Goal: Task Accomplishment & Management: Manage account settings

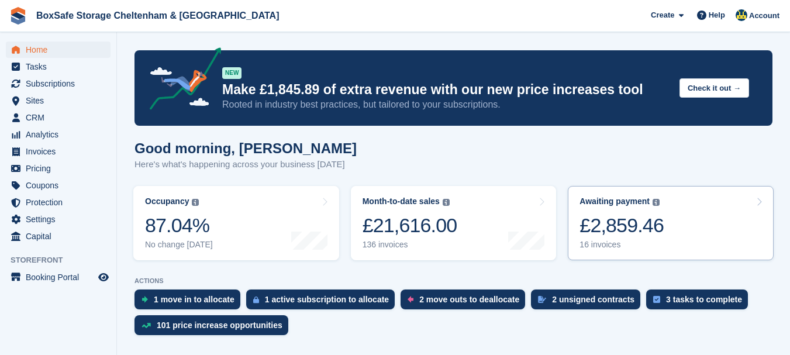
click at [612, 219] on div "£2,859.46" at bounding box center [622, 225] width 84 height 24
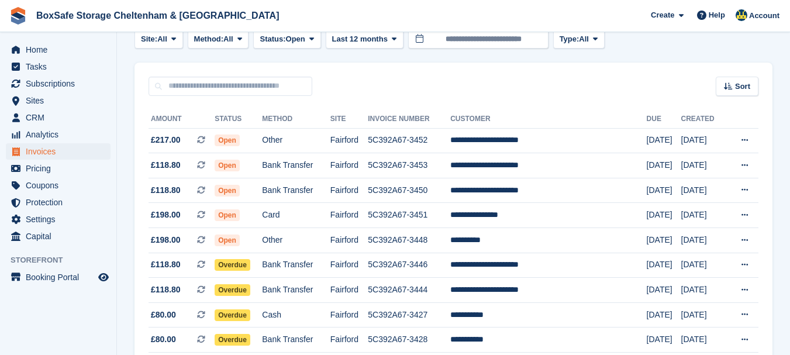
scroll to position [64, 0]
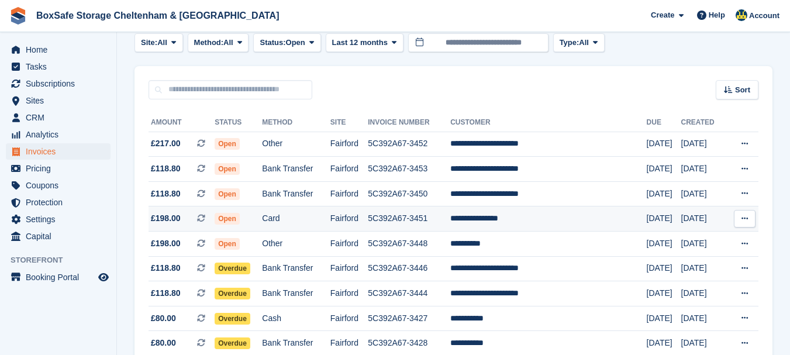
click at [508, 216] on td "**********" at bounding box center [548, 218] width 196 height 25
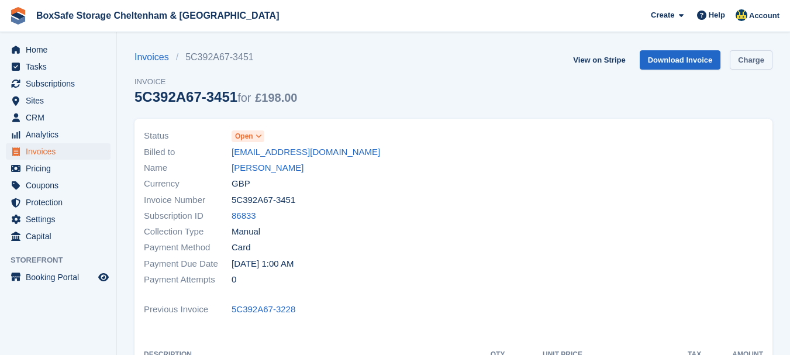
click at [748, 59] on link "Charge" at bounding box center [751, 59] width 43 height 19
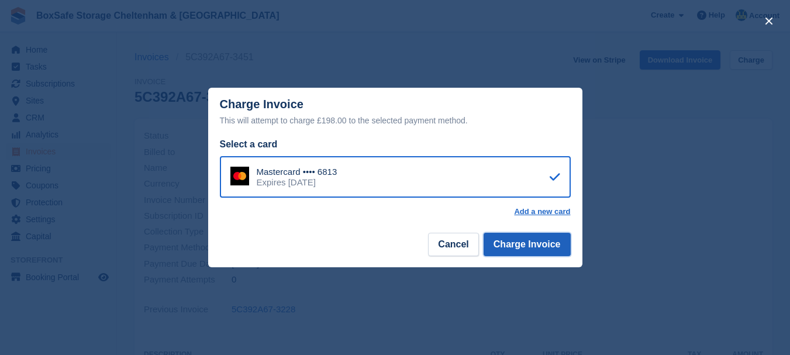
click at [544, 245] on button "Charge Invoice" at bounding box center [527, 244] width 87 height 23
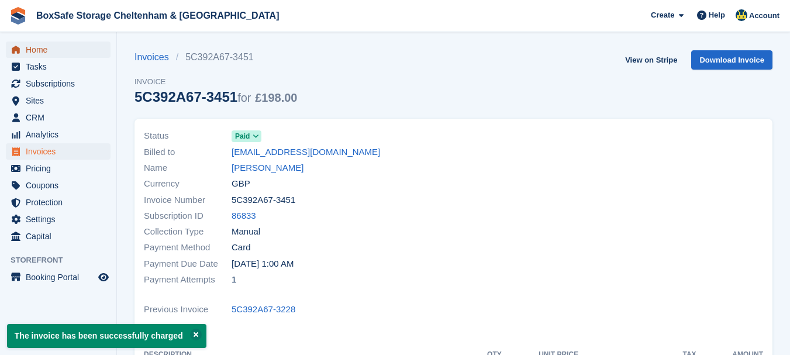
click at [51, 46] on span "Home" at bounding box center [61, 50] width 70 height 16
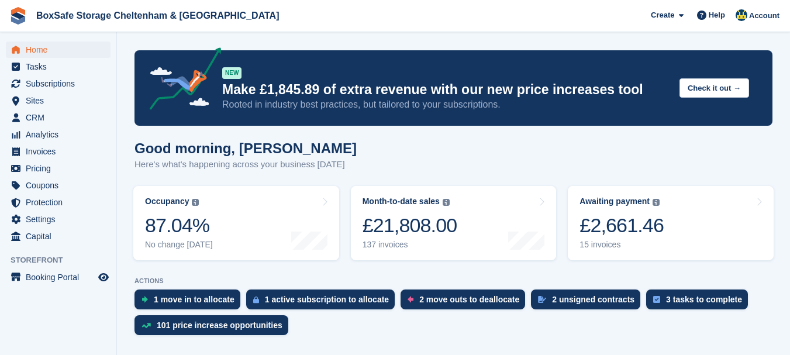
click at [636, 214] on div "£2,661.46" at bounding box center [622, 225] width 84 height 24
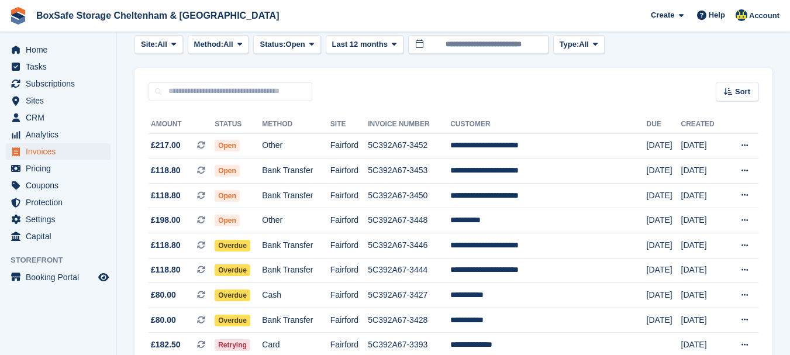
scroll to position [71, 0]
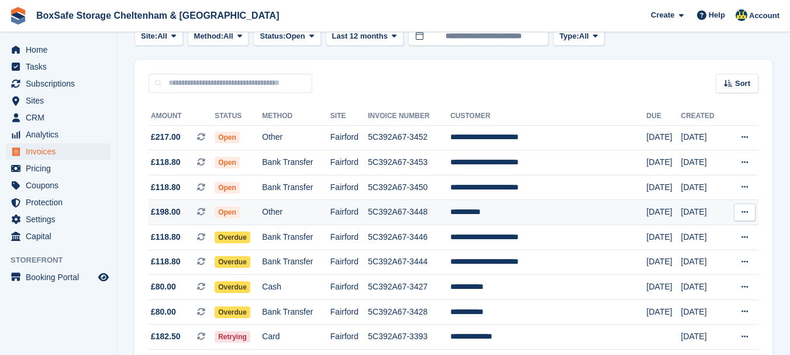
click at [523, 215] on td "**********" at bounding box center [548, 212] width 196 height 25
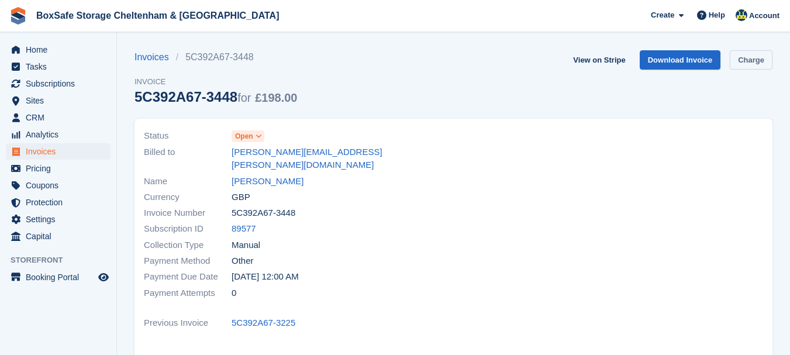
click at [746, 60] on link "Charge" at bounding box center [751, 59] width 43 height 19
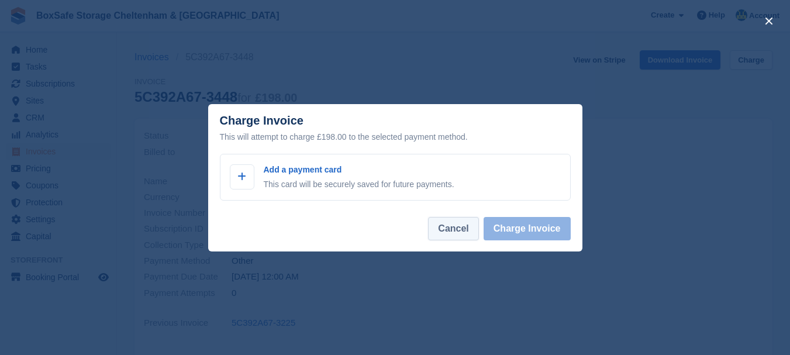
click at [469, 229] on button "Cancel" at bounding box center [453, 228] width 50 height 23
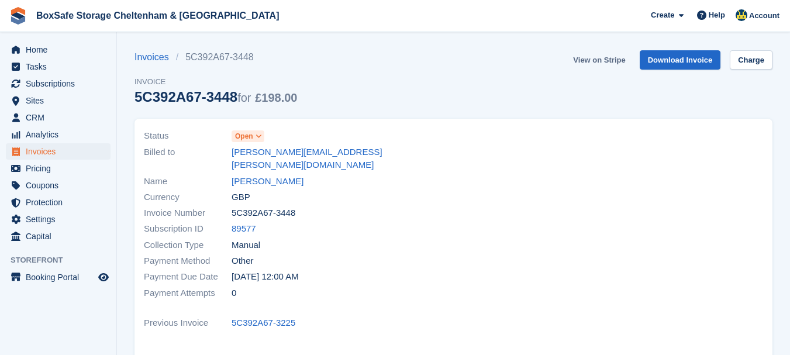
click at [589, 64] on link "View on Stripe" at bounding box center [599, 59] width 61 height 19
click at [63, 51] on span "Home" at bounding box center [61, 50] width 70 height 16
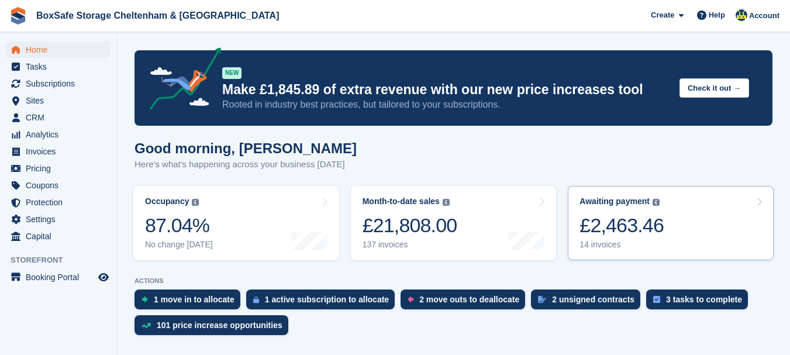
click at [610, 218] on div "£2,463.46" at bounding box center [622, 225] width 84 height 24
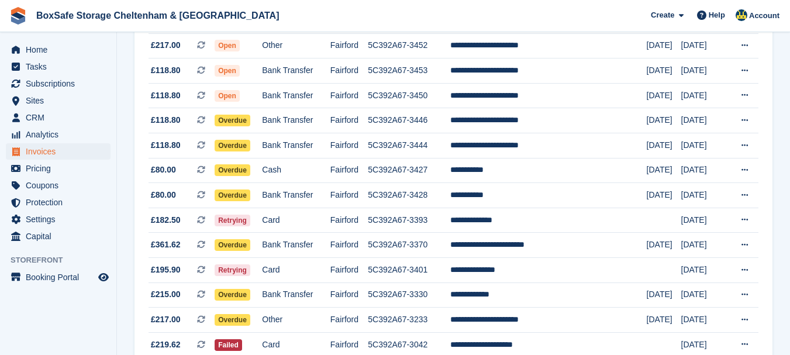
scroll to position [182, 0]
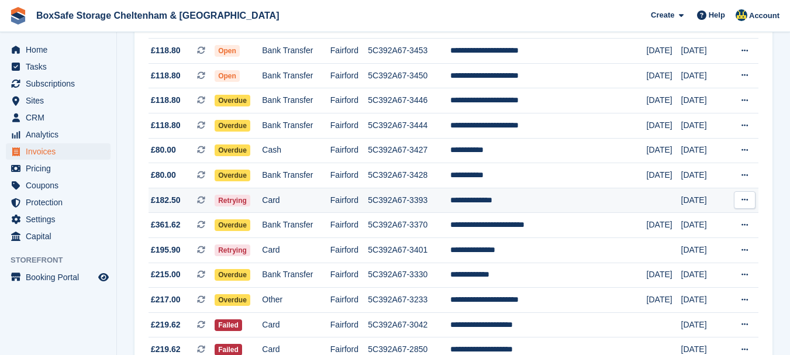
click at [510, 203] on td "**********" at bounding box center [548, 200] width 196 height 25
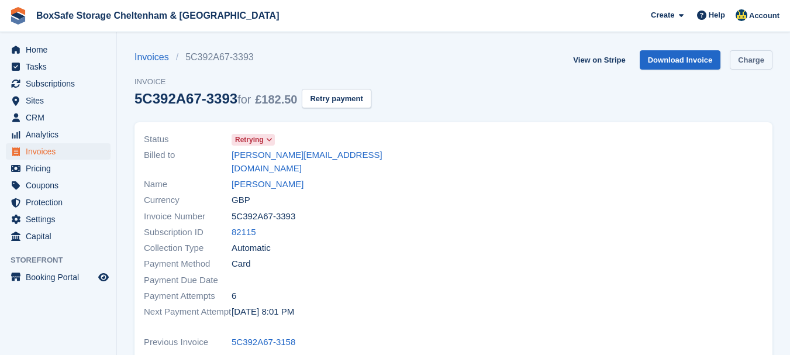
click at [760, 57] on link "Charge" at bounding box center [751, 59] width 43 height 19
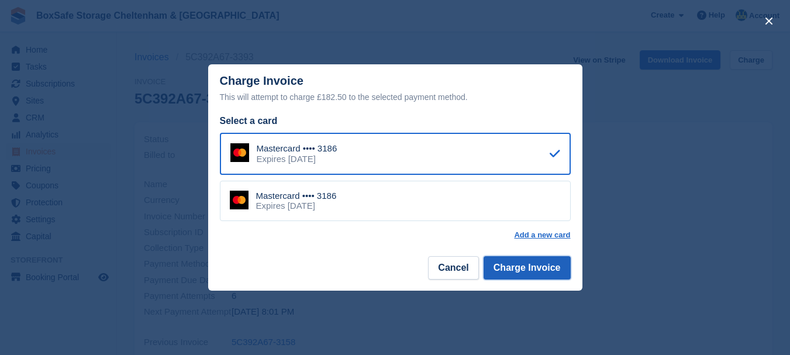
click at [522, 272] on button "Charge Invoice" at bounding box center [527, 267] width 87 height 23
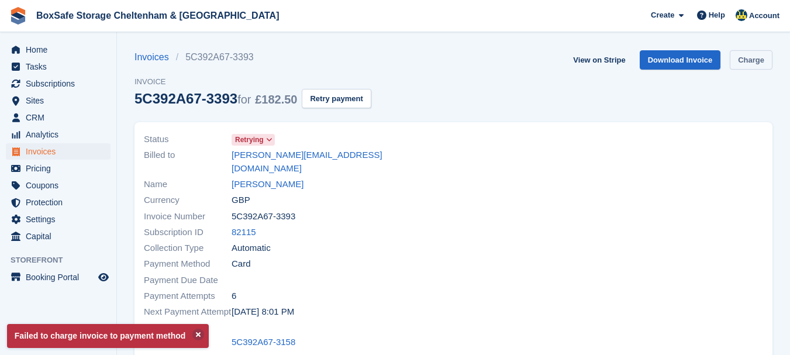
click at [751, 64] on link "Charge" at bounding box center [751, 59] width 43 height 19
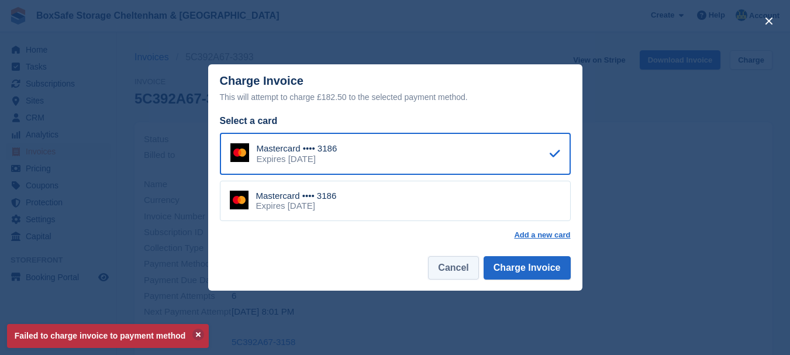
click at [454, 277] on button "Cancel" at bounding box center [453, 267] width 50 height 23
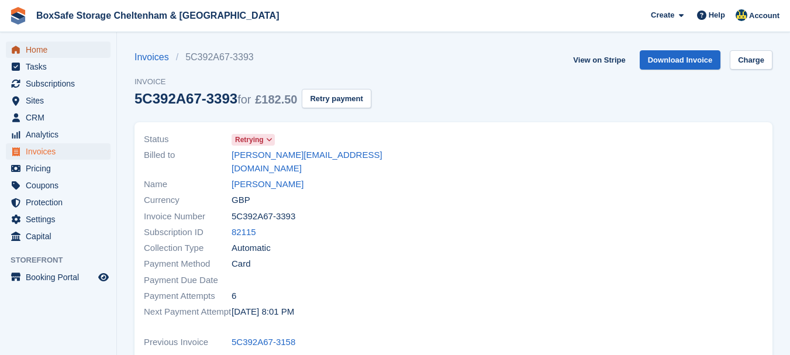
click at [48, 46] on span "Home" at bounding box center [61, 50] width 70 height 16
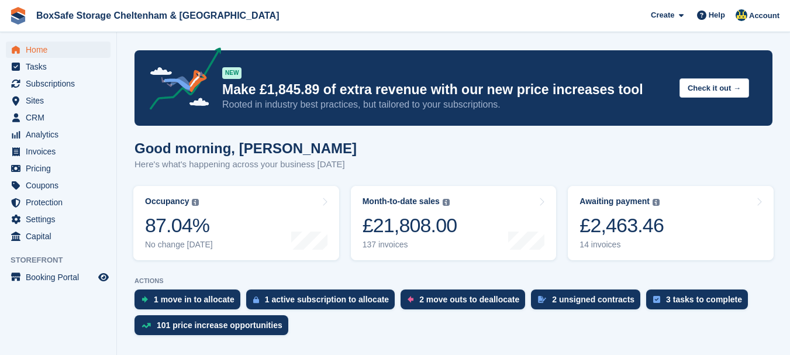
click at [650, 225] on div "£2,463.46" at bounding box center [622, 225] width 84 height 24
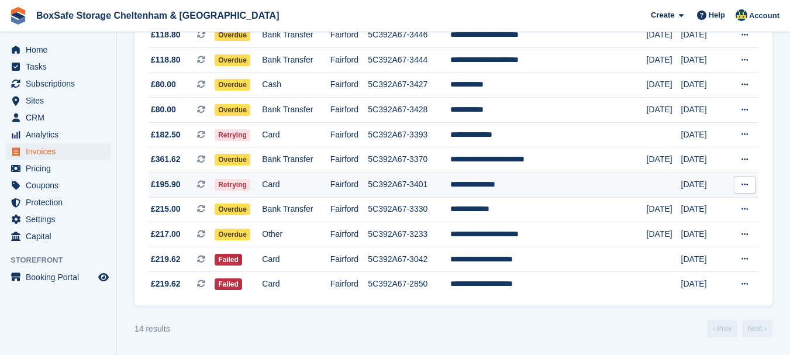
click at [518, 189] on td "**********" at bounding box center [548, 185] width 196 height 25
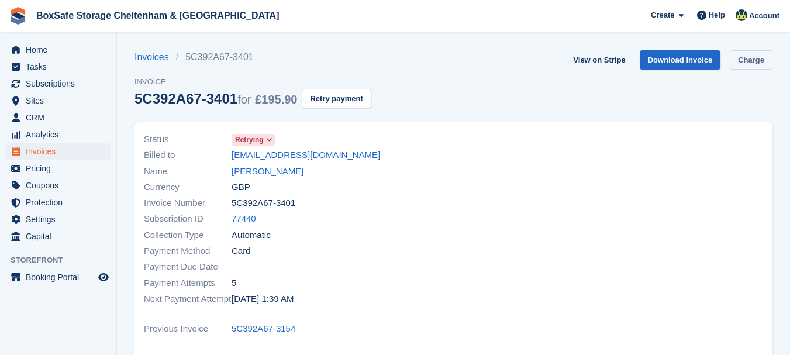
click at [742, 63] on link "Charge" at bounding box center [751, 59] width 43 height 19
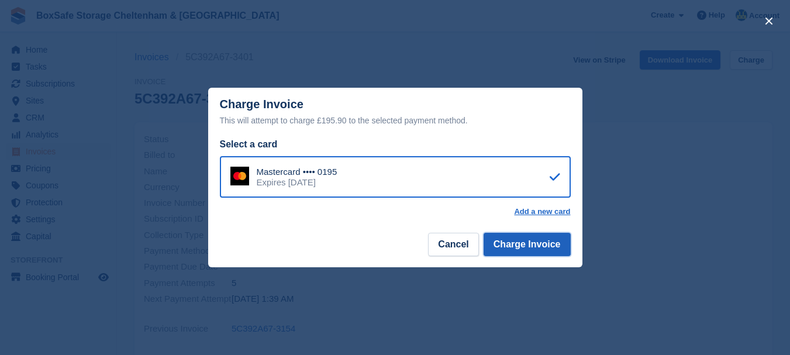
click at [545, 239] on button "Charge Invoice" at bounding box center [527, 244] width 87 height 23
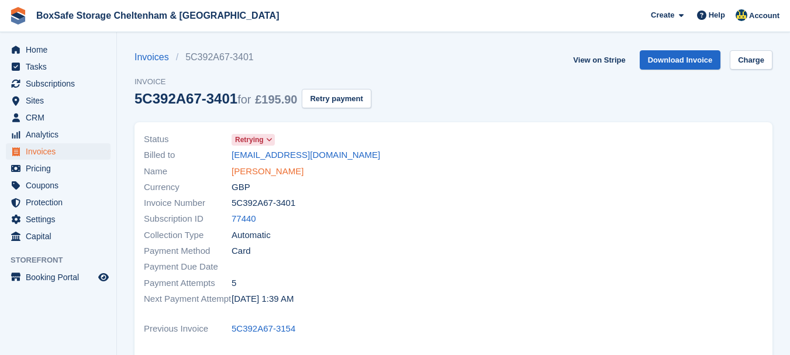
click at [248, 174] on link "[PERSON_NAME]" at bounding box center [268, 171] width 72 height 13
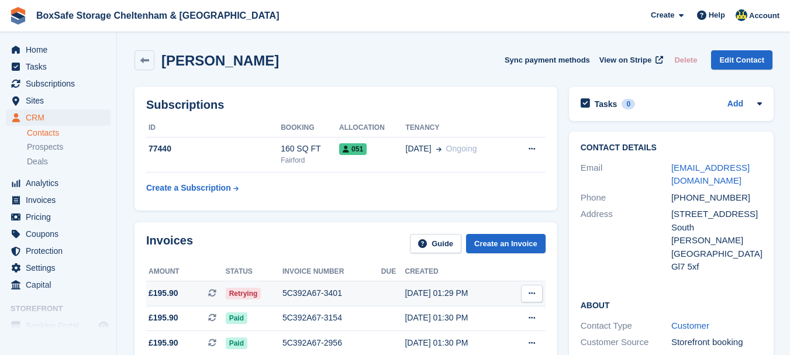
click at [337, 294] on div "5C392A67-3401" at bounding box center [331, 293] width 99 height 12
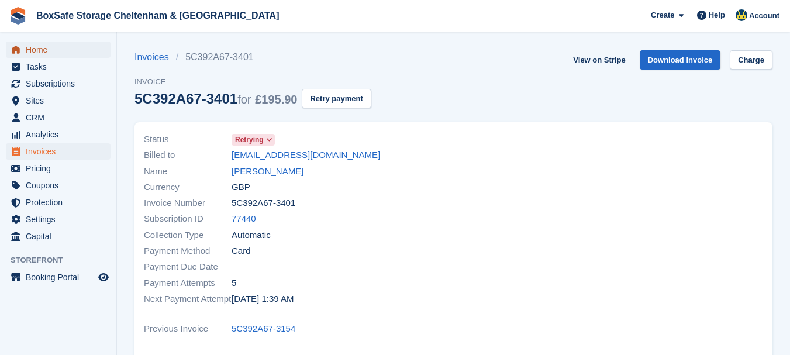
click at [73, 50] on span "Home" at bounding box center [61, 50] width 70 height 16
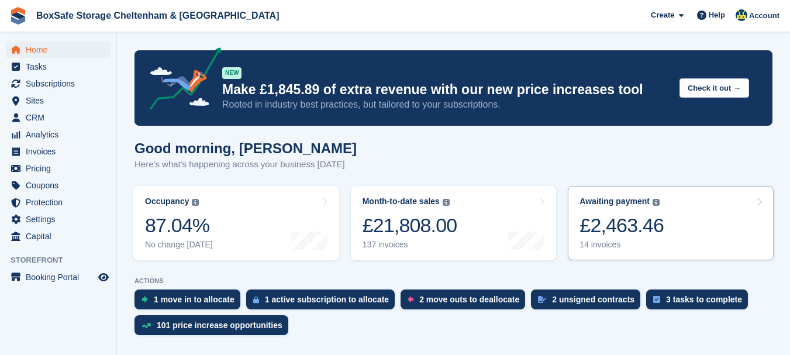
click at [635, 225] on div "£2,463.46" at bounding box center [622, 225] width 84 height 24
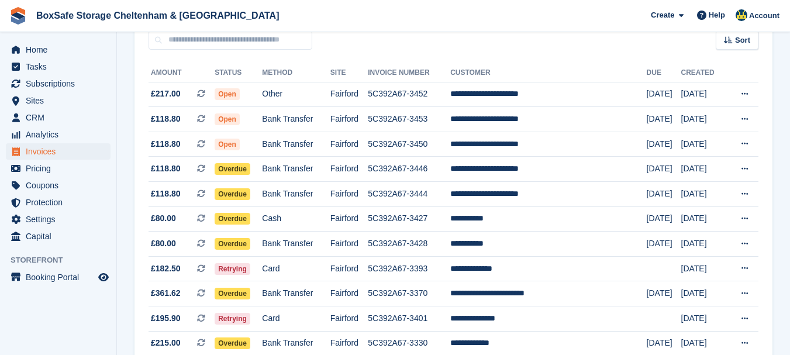
scroll to position [115, 0]
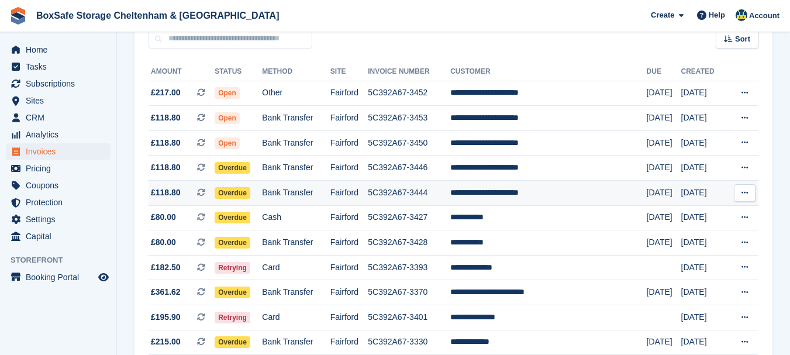
click at [743, 195] on icon at bounding box center [745, 193] width 6 height 8
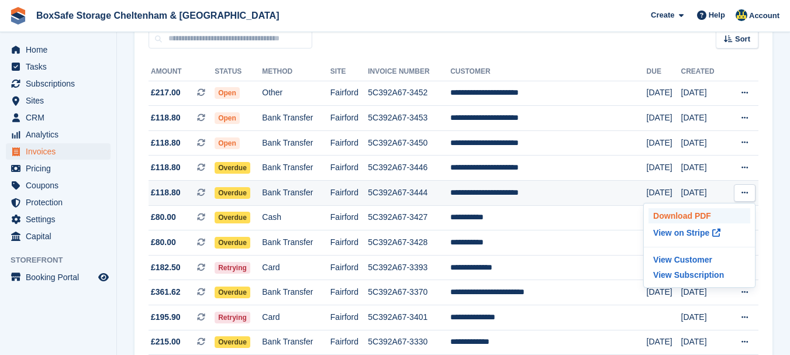
click at [698, 216] on p "Download PDF" at bounding box center [700, 215] width 102 height 15
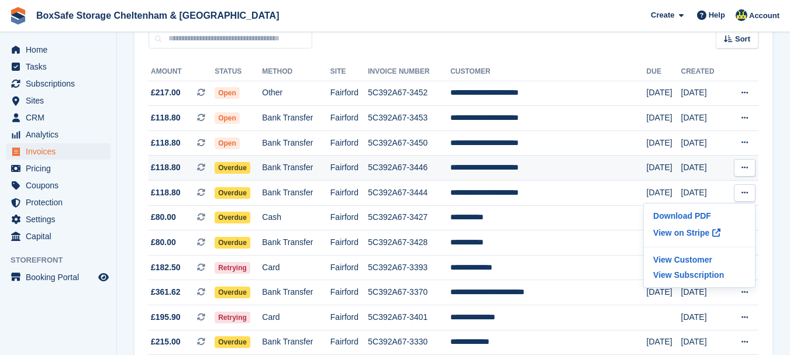
click at [742, 169] on icon at bounding box center [745, 168] width 6 height 8
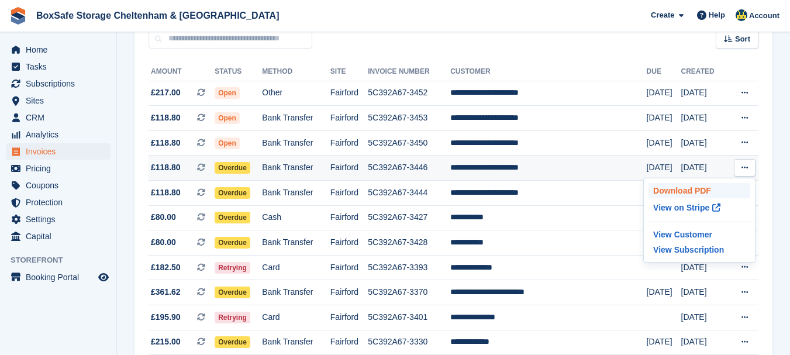
click at [701, 188] on p "Download PDF" at bounding box center [700, 190] width 102 height 15
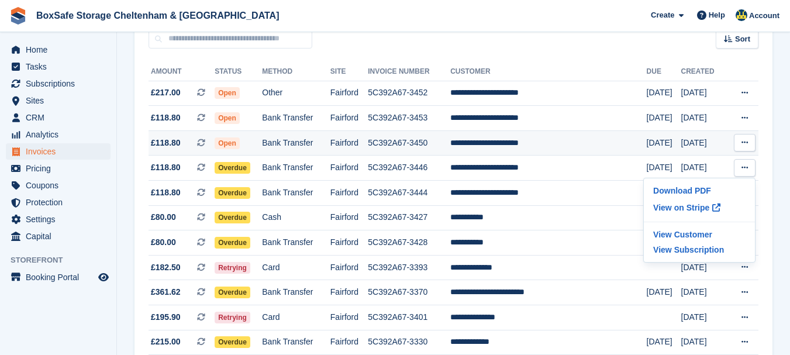
click at [742, 142] on icon at bounding box center [745, 143] width 6 height 8
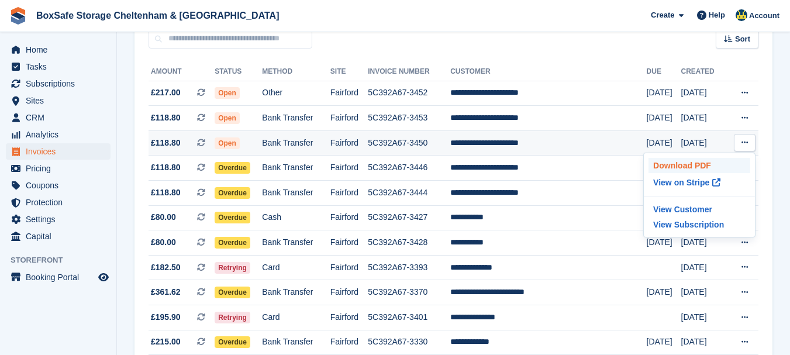
click at [697, 166] on p "Download PDF" at bounding box center [700, 165] width 102 height 15
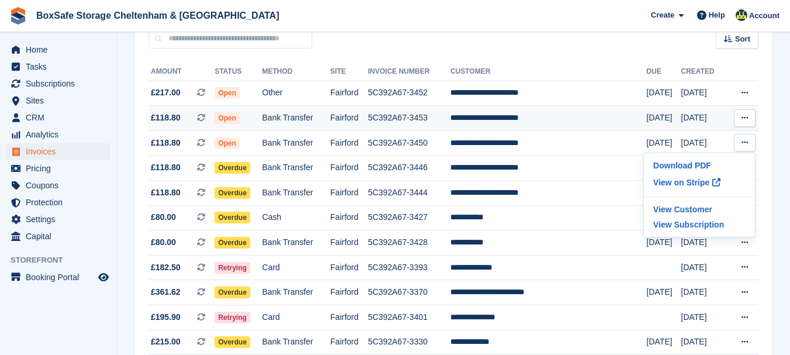
click at [743, 115] on icon at bounding box center [745, 118] width 6 height 8
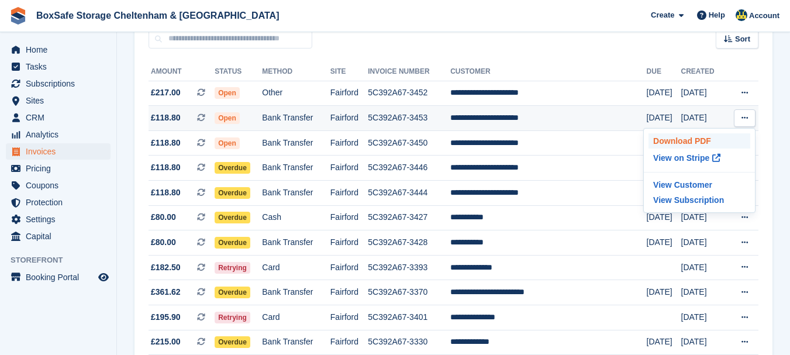
click at [698, 141] on p "Download PDF" at bounding box center [700, 140] width 102 height 15
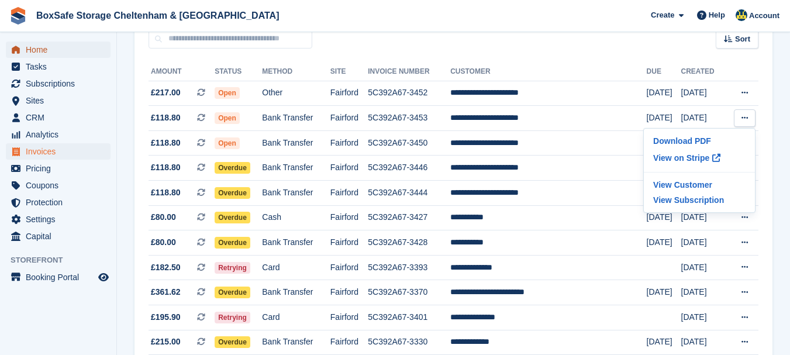
click at [46, 50] on span "Home" at bounding box center [61, 50] width 70 height 16
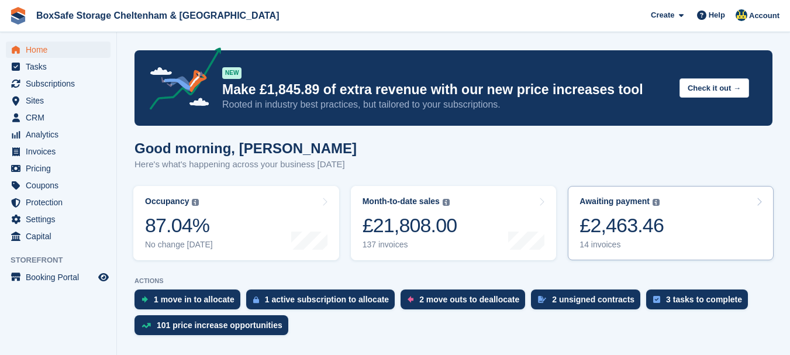
click at [644, 232] on div "£2,463.46" at bounding box center [622, 225] width 84 height 24
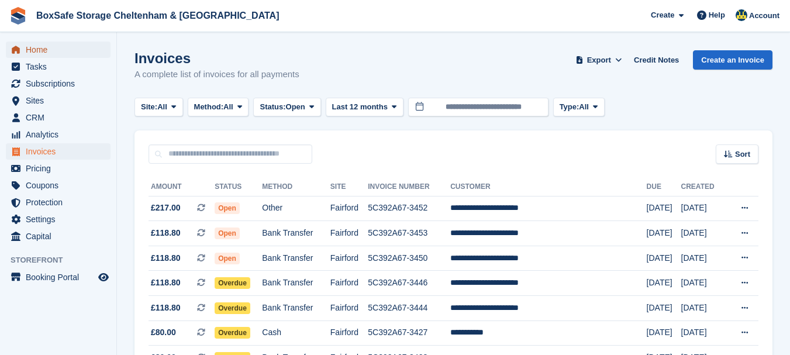
click at [43, 51] on span "Home" at bounding box center [61, 50] width 70 height 16
